Goal: Check status: Check status

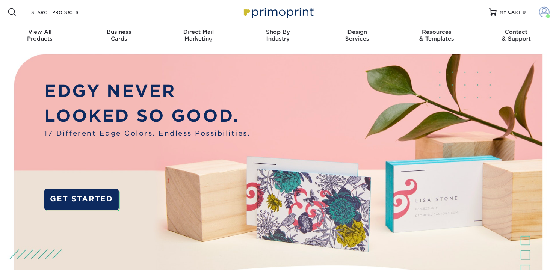
click at [542, 12] on span at bounding box center [544, 12] width 11 height 11
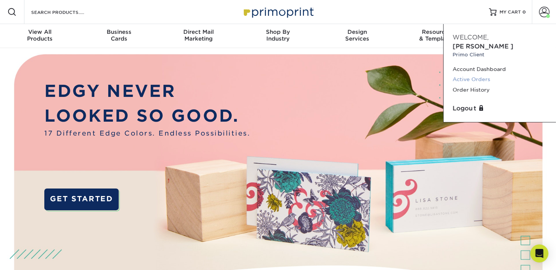
click at [471, 74] on link "Active Orders" at bounding box center [500, 79] width 94 height 10
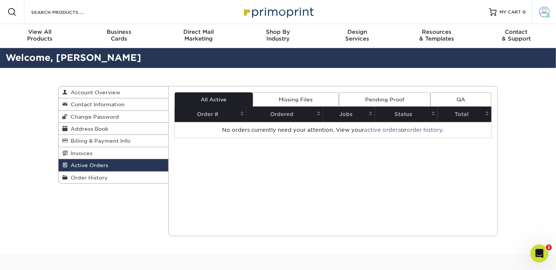
click at [542, 12] on span at bounding box center [544, 12] width 11 height 11
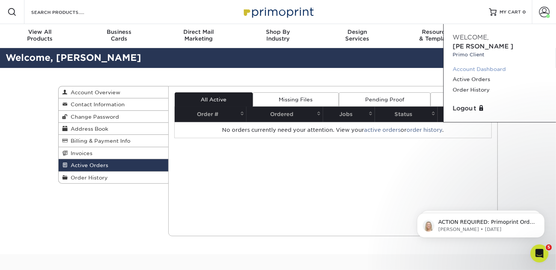
click at [472, 64] on link "Account Dashboard" at bounding box center [500, 69] width 94 height 10
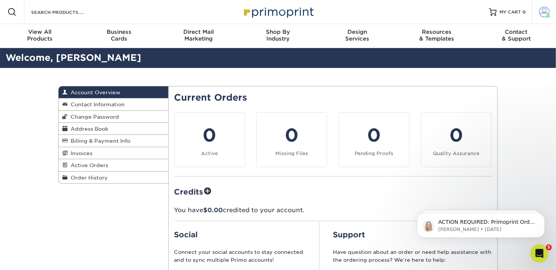
click at [542, 15] on span at bounding box center [544, 12] width 11 height 11
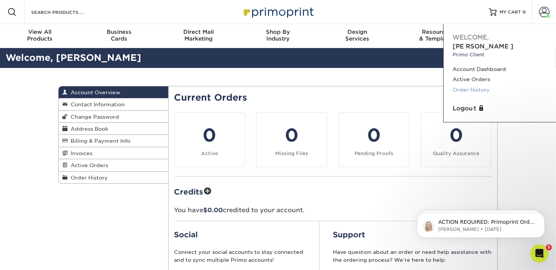
click at [467, 85] on link "Order History" at bounding box center [500, 90] width 94 height 10
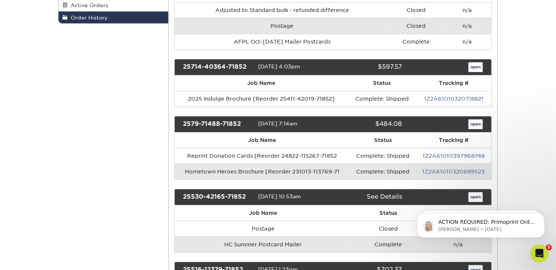
scroll to position [187, 0]
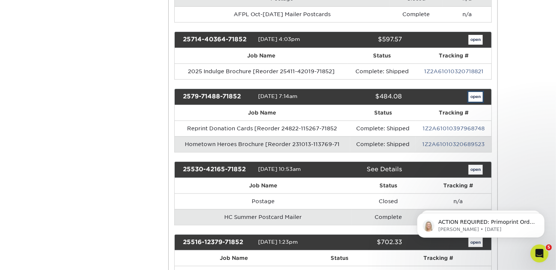
click at [474, 92] on link "open" at bounding box center [475, 97] width 14 height 10
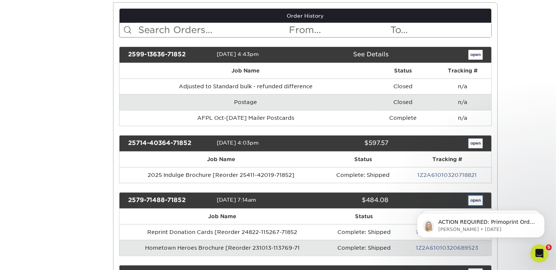
scroll to position [0, 0]
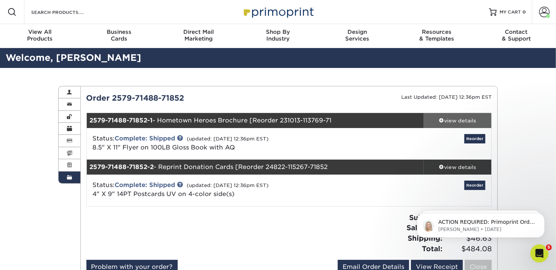
click at [441, 119] on span at bounding box center [441, 120] width 5 height 5
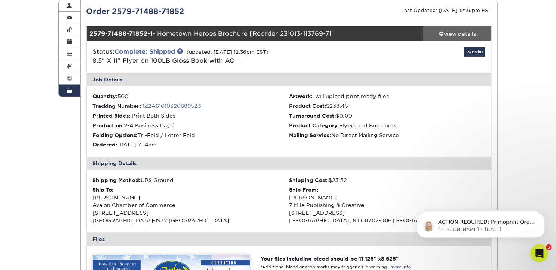
scroll to position [75, 0]
